Goal: Information Seeking & Learning: Learn about a topic

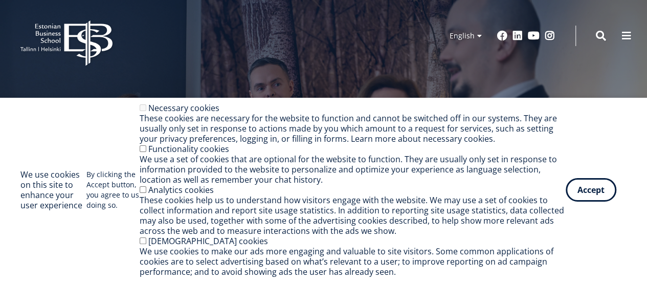
click at [588, 193] on button "Accept" at bounding box center [591, 190] width 51 height 24
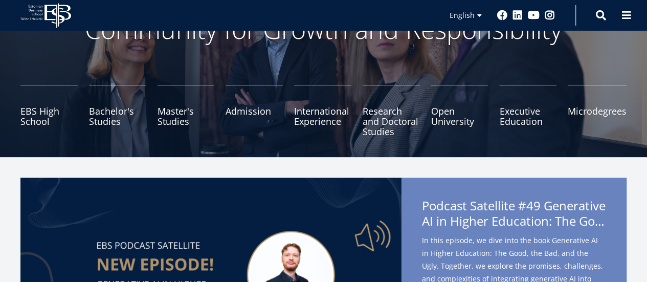
scroll to position [89, 0]
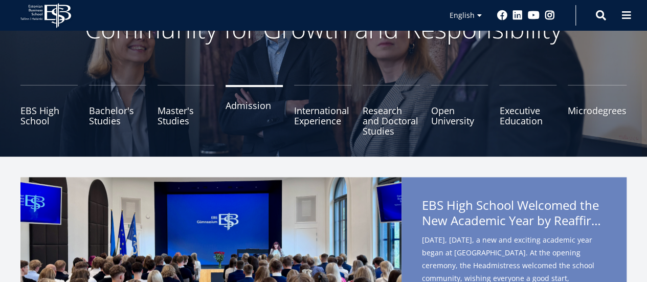
click at [266, 109] on link "Admission" at bounding box center [254, 110] width 57 height 51
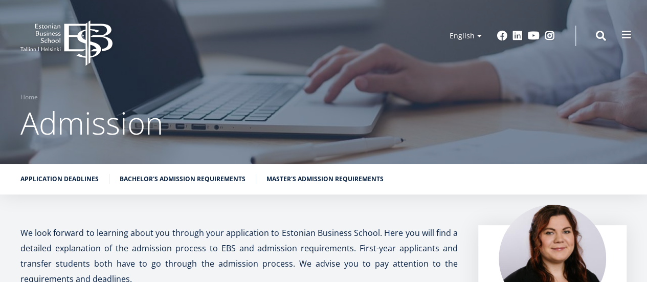
click at [629, 34] on span at bounding box center [626, 35] width 10 height 10
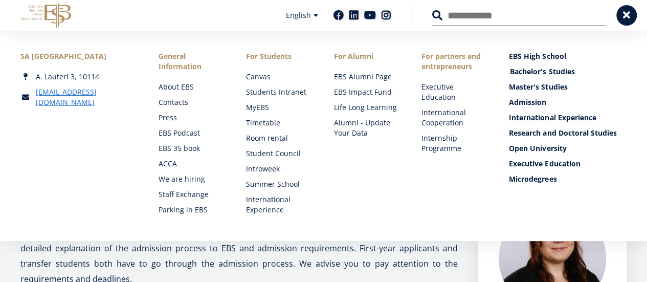
click at [518, 73] on link "Bachelor's Studies" at bounding box center [569, 71] width 118 height 10
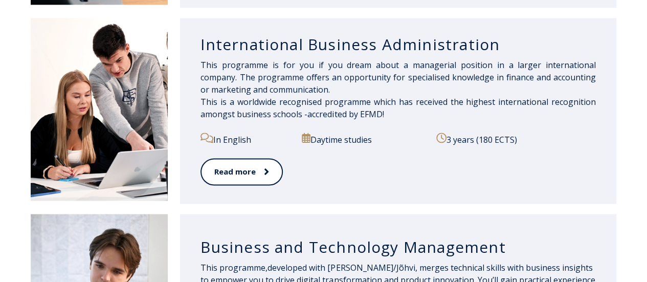
scroll to position [756, 0]
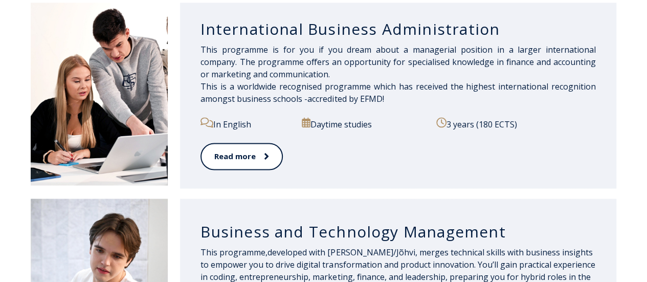
click at [248, 165] on div "Read more" at bounding box center [397, 162] width 395 height 39
click at [243, 154] on link "Read more" at bounding box center [240, 156] width 81 height 28
